Goal: Task Accomplishment & Management: Use online tool/utility

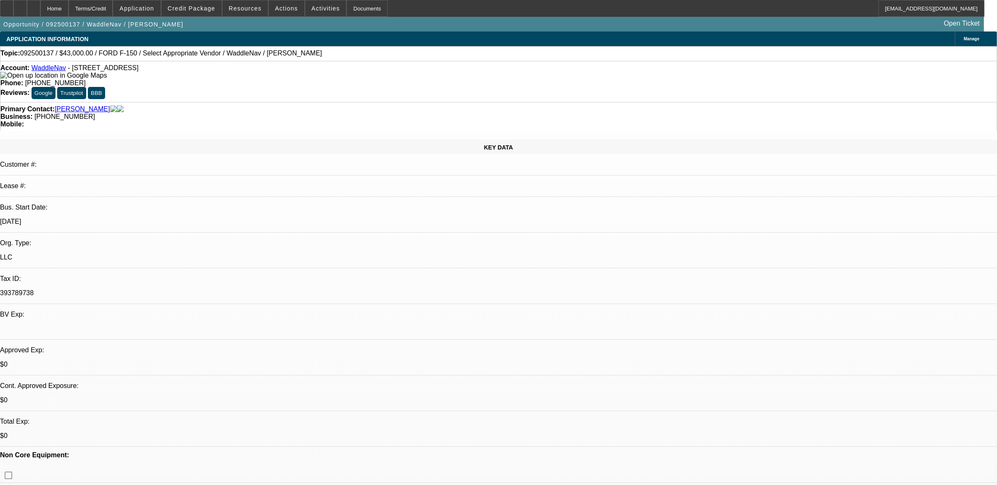
select select "0"
select select "0.2"
select select "0"
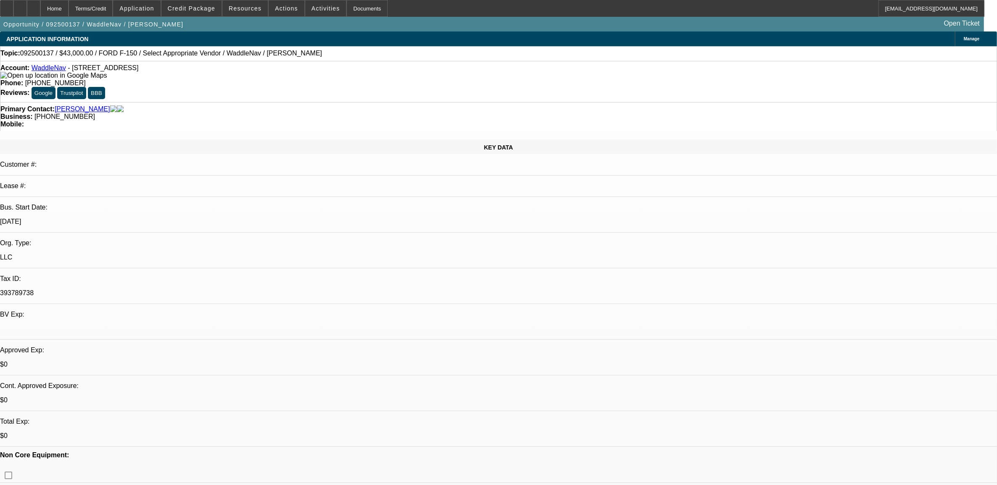
select select "0"
select select "1"
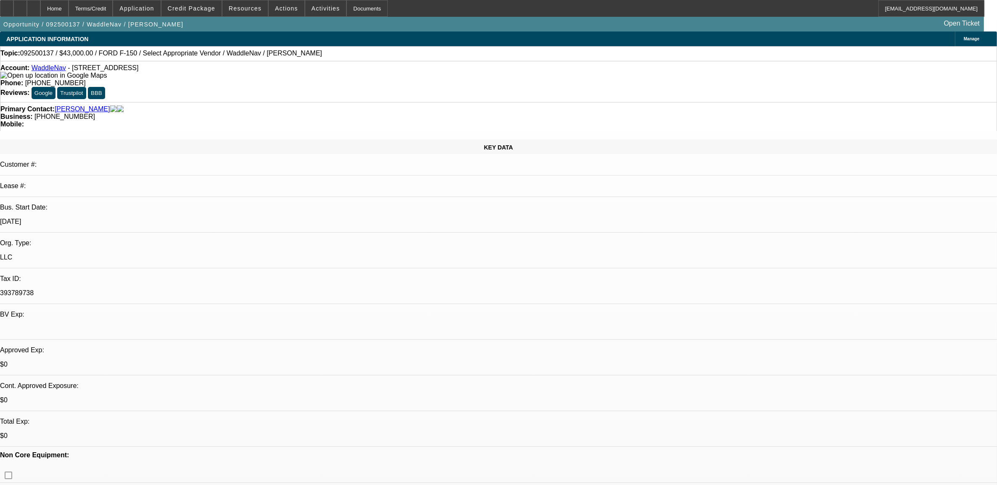
select select "1"
select select "6"
select select "1"
select select "2"
select select "6"
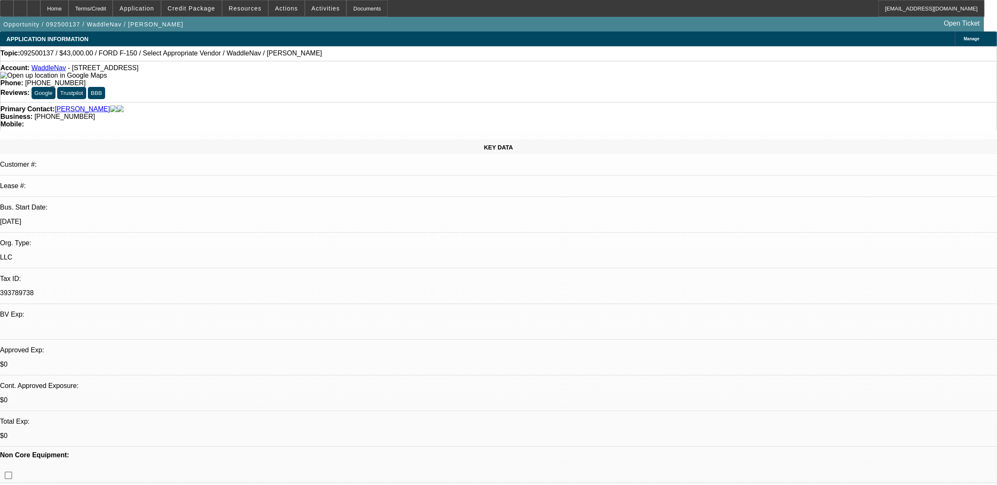
select select "1"
select select "6"
